Goal: Register for event/course

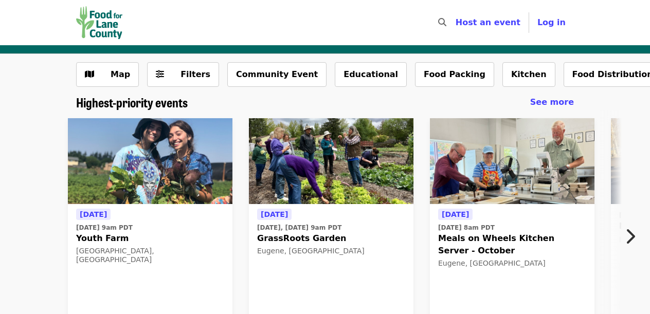
click at [456, 238] on span "Meals on Wheels Kitchen Server - October" at bounding box center [512, 244] width 148 height 25
click at [632, 236] on icon "chevron-right icon" at bounding box center [630, 237] width 10 height 20
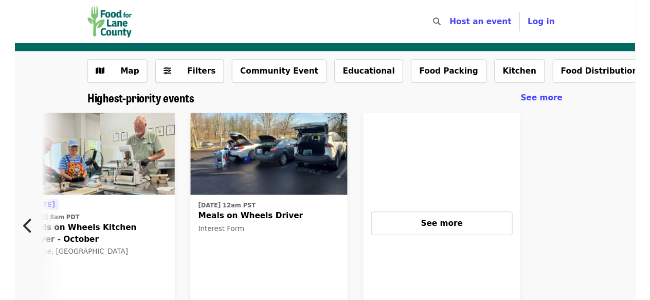
scroll to position [0, 429]
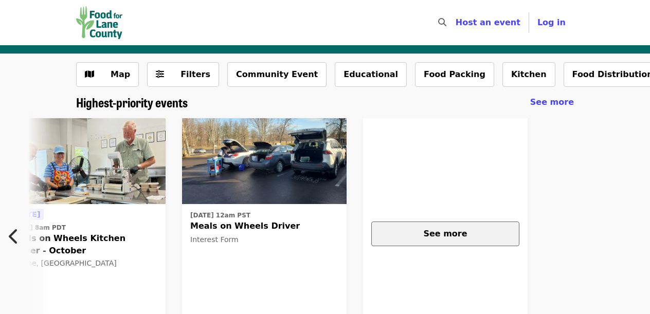
click at [448, 231] on span "See more" at bounding box center [445, 234] width 44 height 10
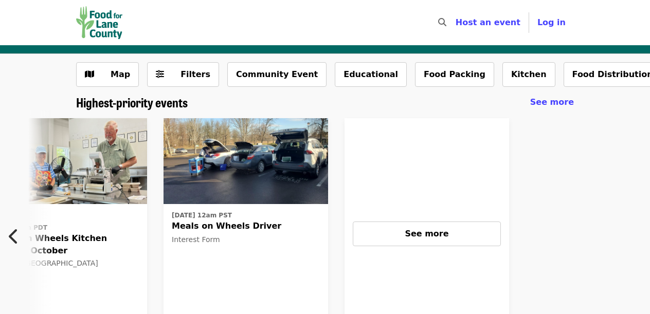
click at [14, 232] on icon "chevron-left icon" at bounding box center [14, 237] width 10 height 20
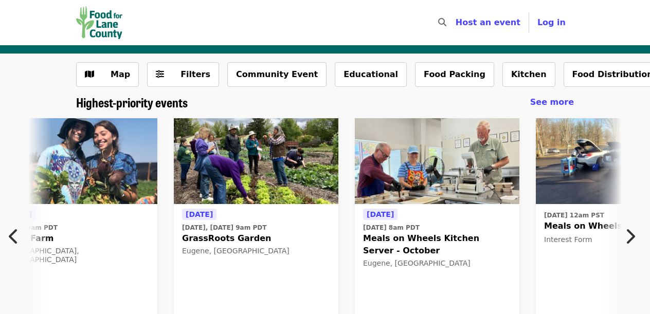
scroll to position [0, 19]
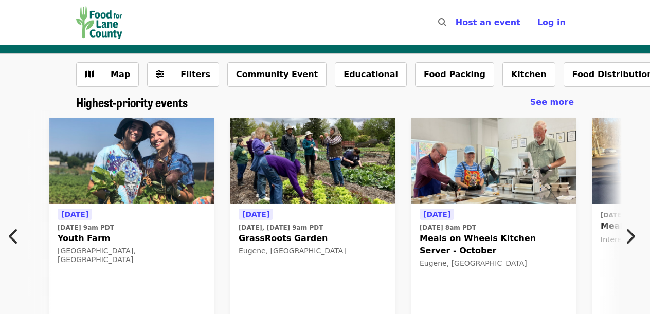
click at [14, 232] on icon "chevron-left icon" at bounding box center [14, 237] width 10 height 20
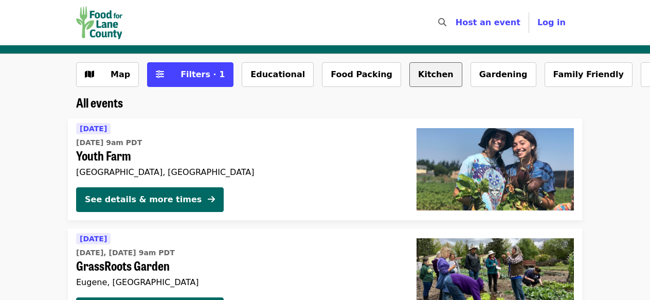
click at [409, 72] on button "Kitchen" at bounding box center [435, 74] width 53 height 25
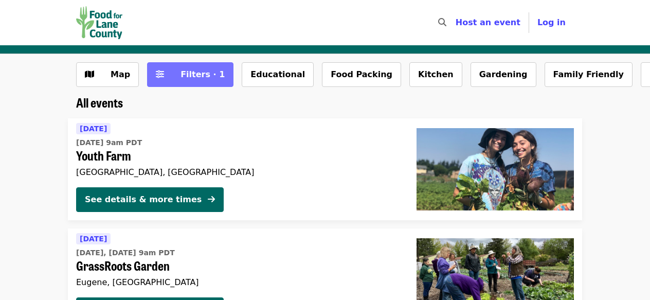
click at [189, 72] on span "Filters · 1" at bounding box center [202, 74] width 44 height 10
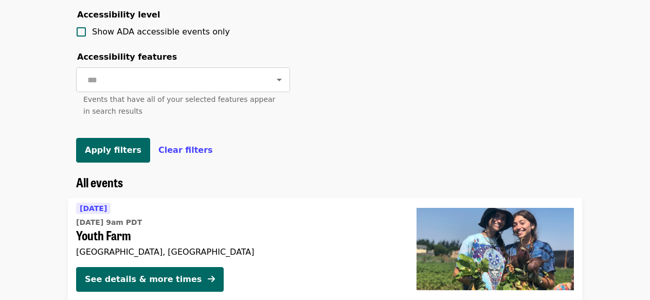
scroll to position [465, 0]
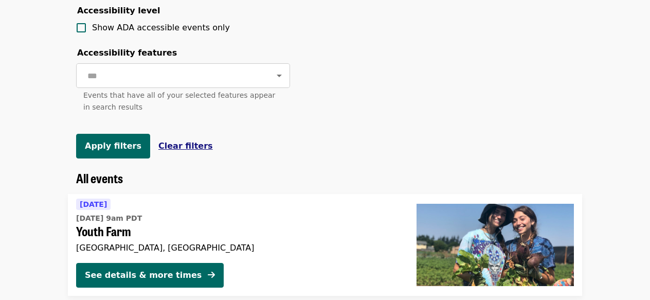
click at [177, 144] on span "Clear filters" at bounding box center [185, 146] width 54 height 10
